Goal: Task Accomplishment & Management: Use online tool/utility

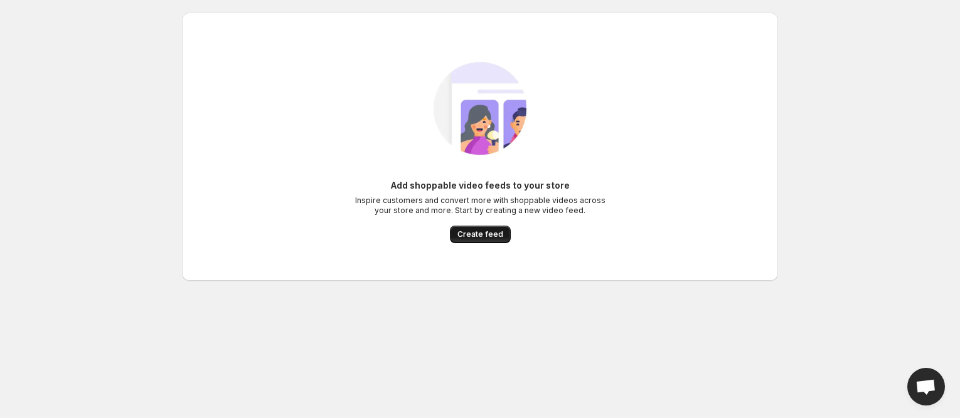
click at [474, 232] on span "Create feed" at bounding box center [480, 235] width 46 height 10
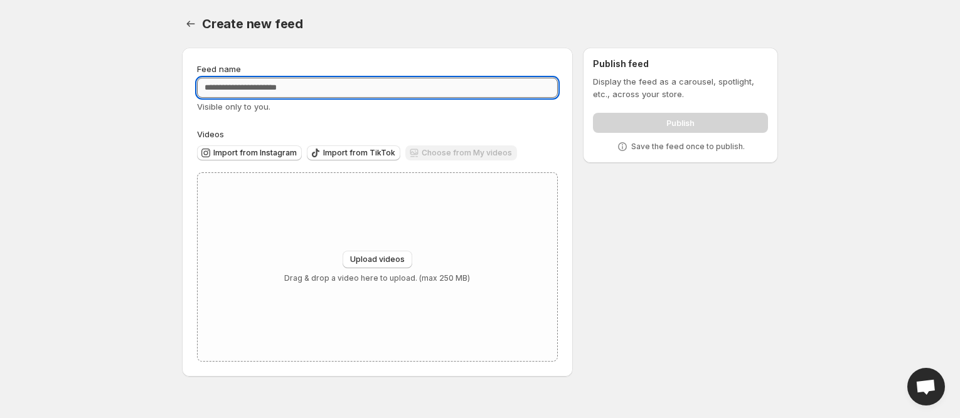
click at [261, 87] on input "Feed name" at bounding box center [377, 88] width 361 height 20
type input "**********"
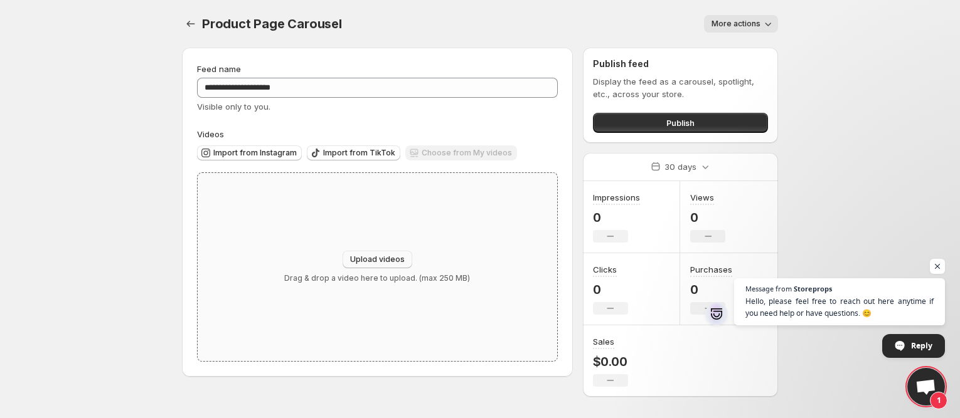
click at [408, 251] on button "Upload videos" at bounding box center [377, 260] width 70 height 18
type input "**********"
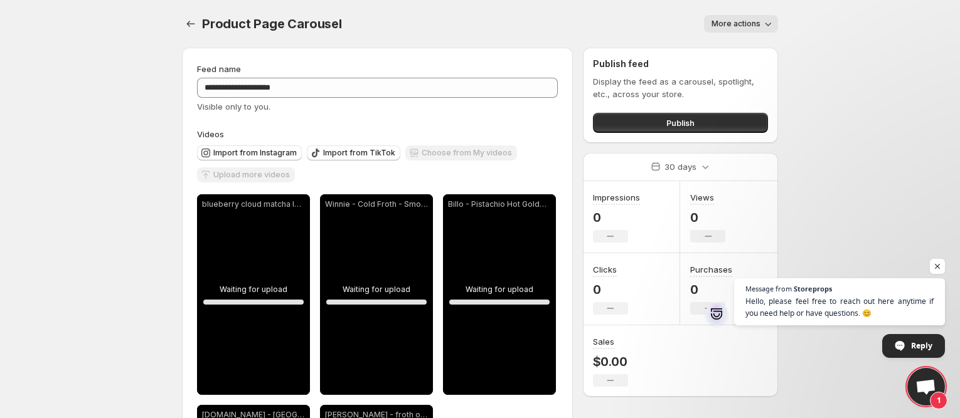
click at [731, 31] on button "More actions" at bounding box center [741, 24] width 74 height 18
click at [600, 59] on h2 "Publish feed" at bounding box center [680, 64] width 175 height 13
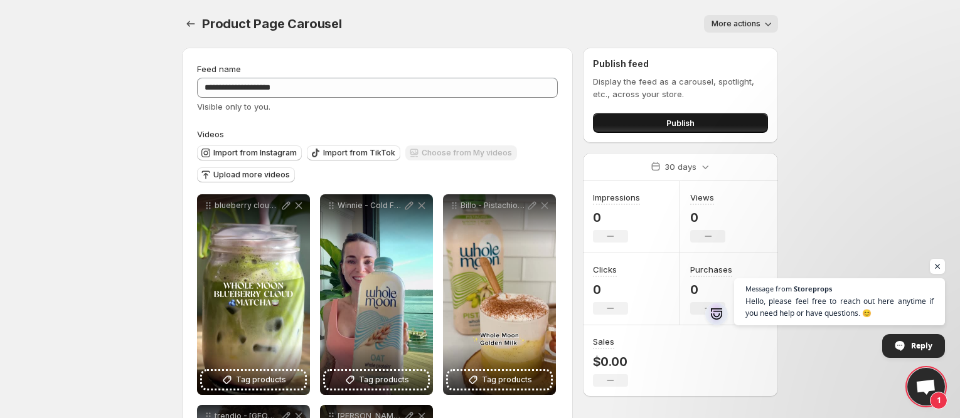
click at [687, 127] on span "Publish" at bounding box center [680, 123] width 28 height 13
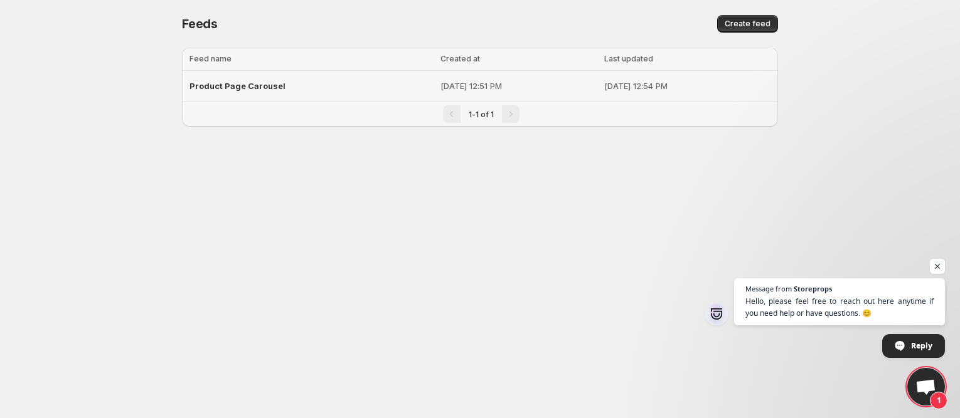
click at [302, 91] on div "Product Page Carousel" at bounding box center [310, 86] width 243 height 23
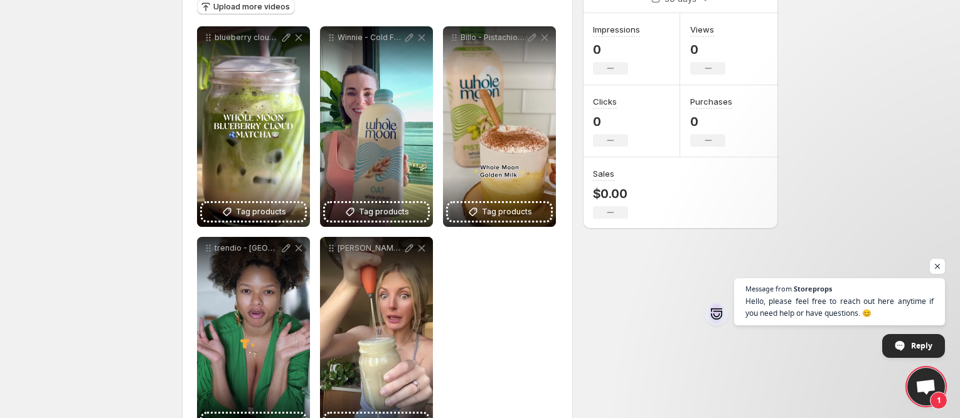
scroll to position [189, 0]
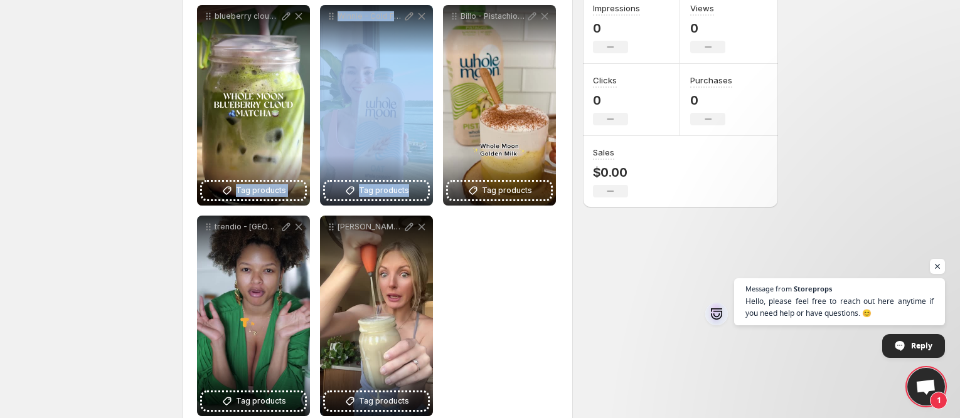
drag, startPoint x: 278, startPoint y: 105, endPoint x: 507, endPoint y: 264, distance: 278.5
click at [554, 307] on div "**********" at bounding box center [377, 210] width 361 height 411
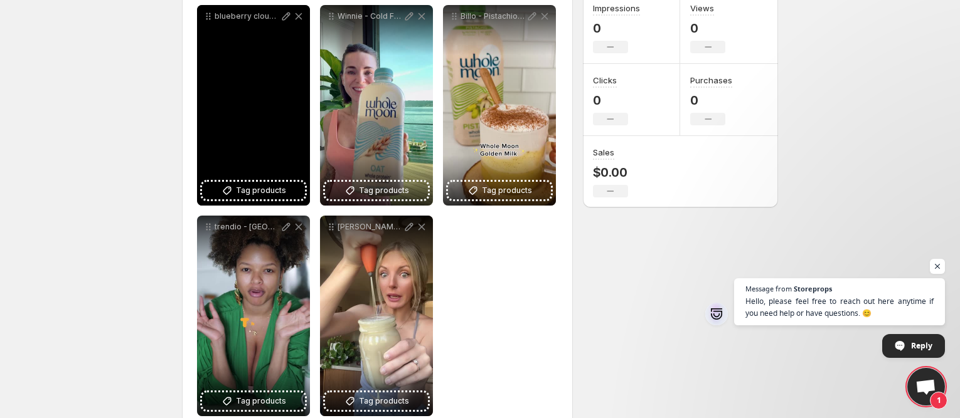
drag, startPoint x: 287, startPoint y: 18, endPoint x: 231, endPoint y: 28, distance: 56.7
click at [231, 28] on div "blueberry cloud matcha latte - pistachio cold - mei [PERSON_NAME] - [DATE]" at bounding box center [253, 105] width 113 height 201
click at [262, 108] on div "blueberry cloud matcha latte - pistachio cold - mei [PERSON_NAME] - [DATE]" at bounding box center [253, 105] width 113 height 201
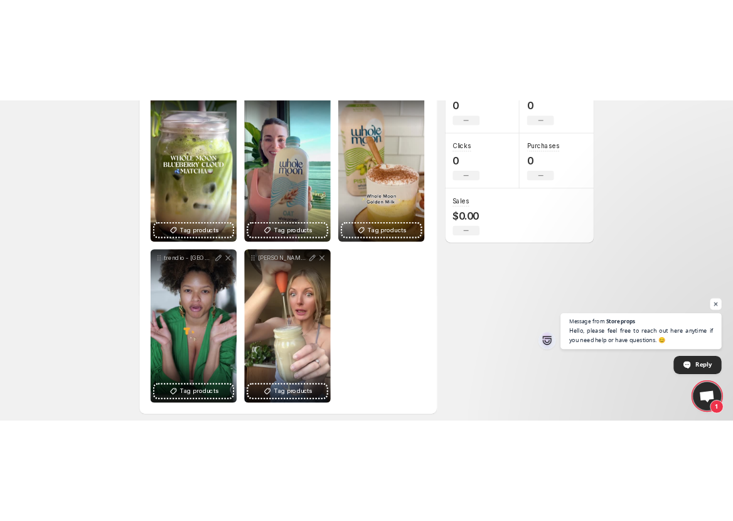
scroll to position [115, 0]
